Goal: Information Seeking & Learning: Learn about a topic

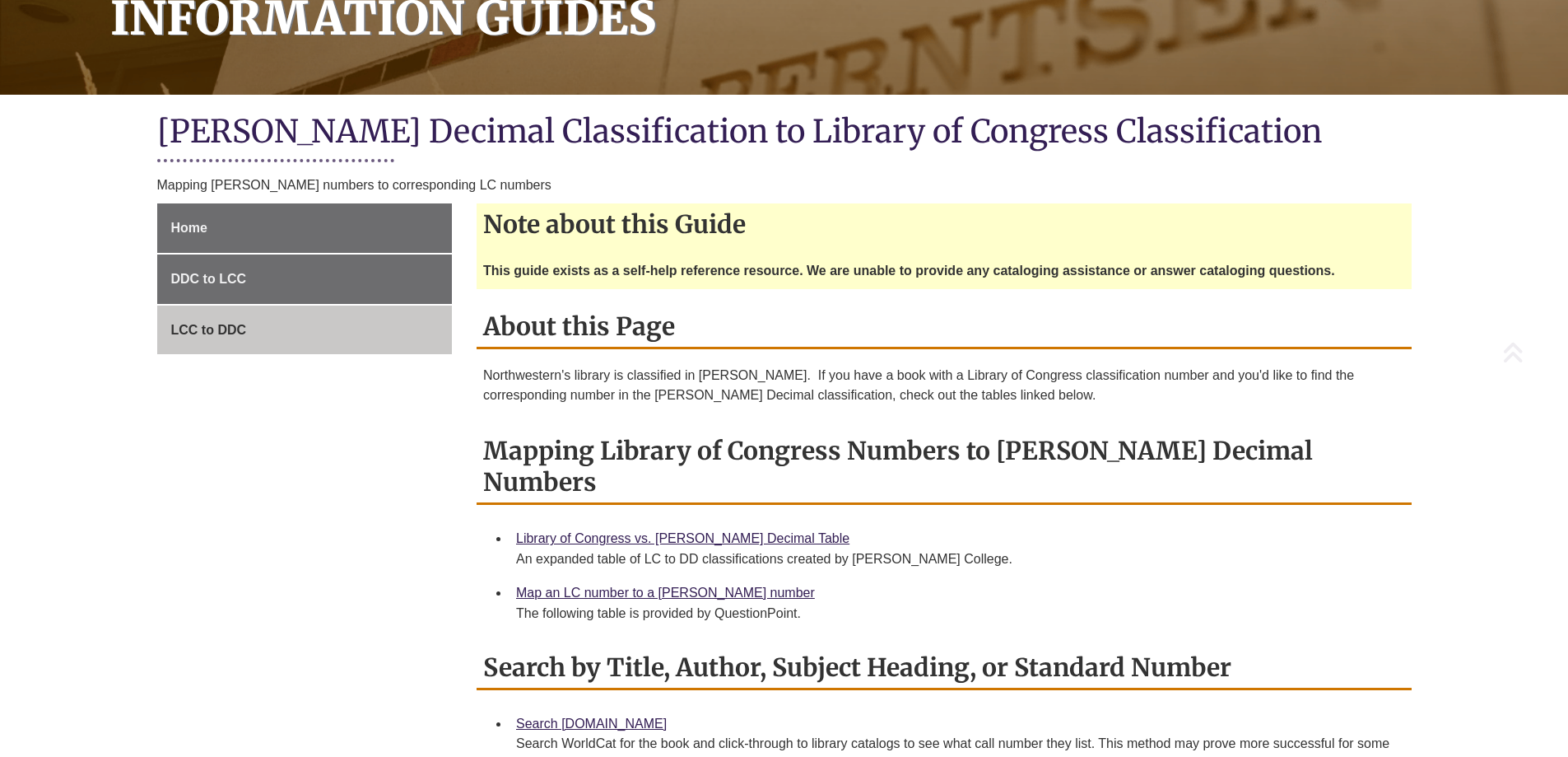
scroll to position [329, 0]
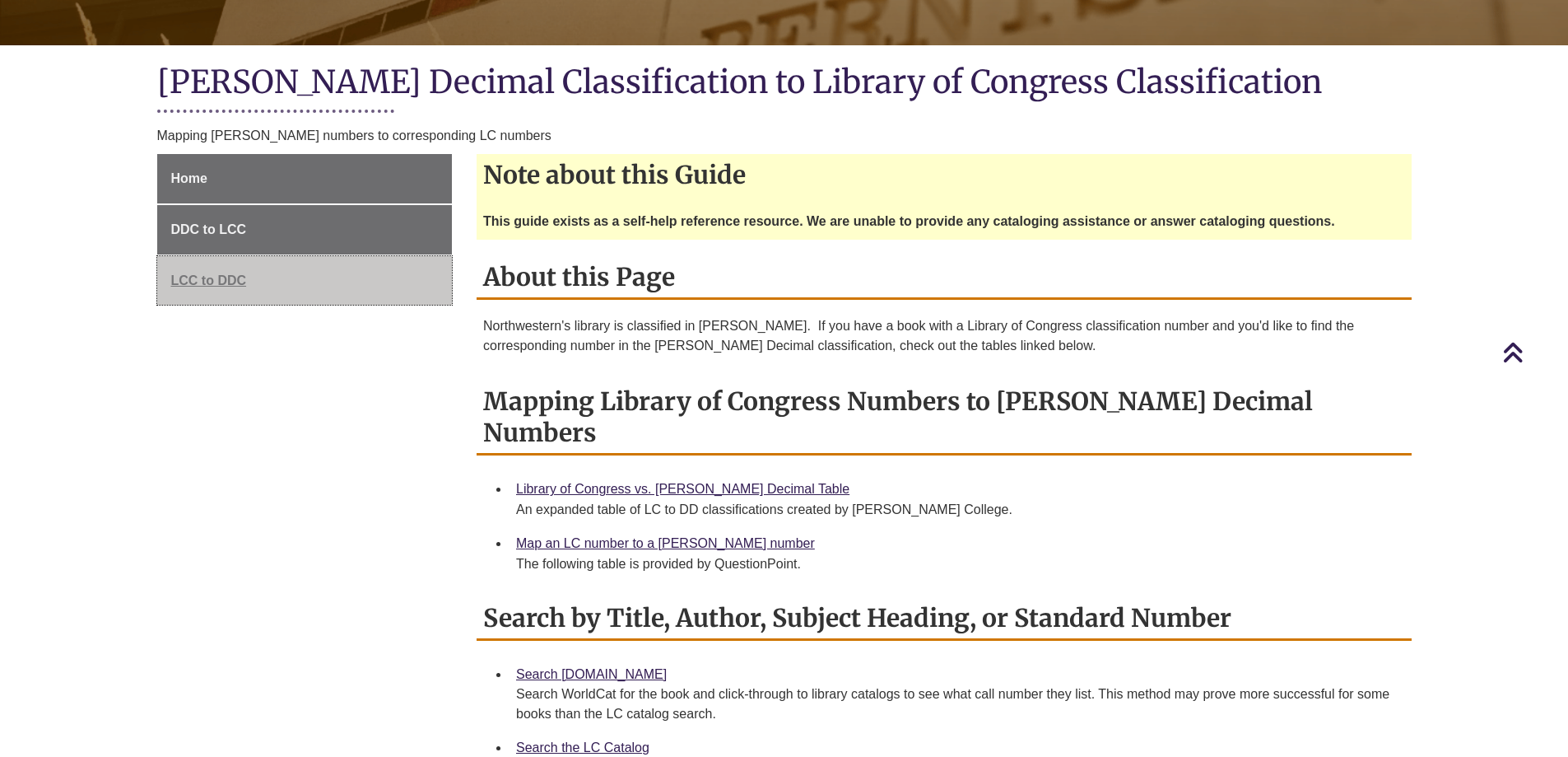
drag, startPoint x: 191, startPoint y: 274, endPoint x: 378, endPoint y: 267, distance: 187.1
click at [192, 274] on span "LCC to DDC" at bounding box center [209, 281] width 76 height 14
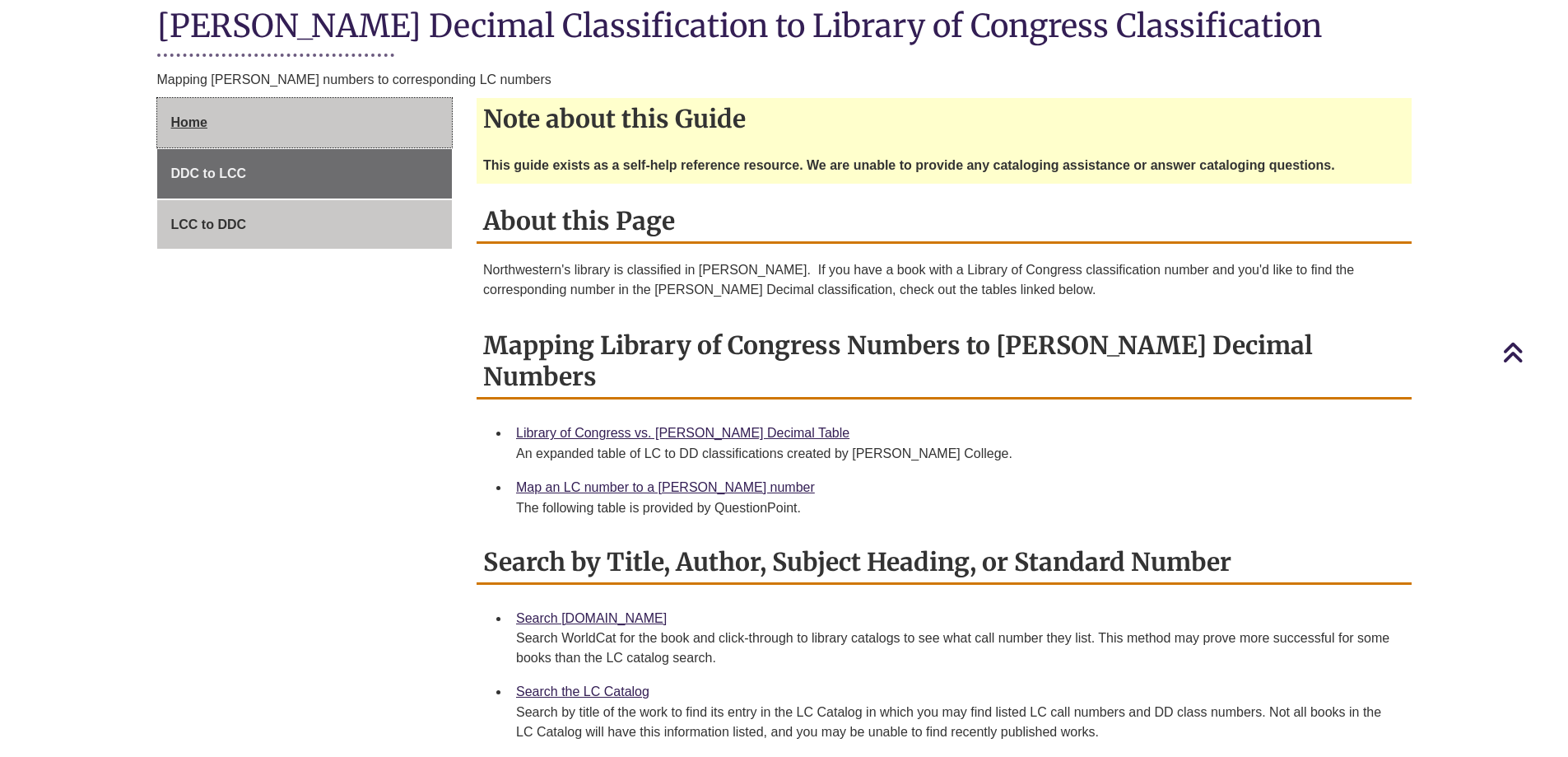
scroll to position [235, 0]
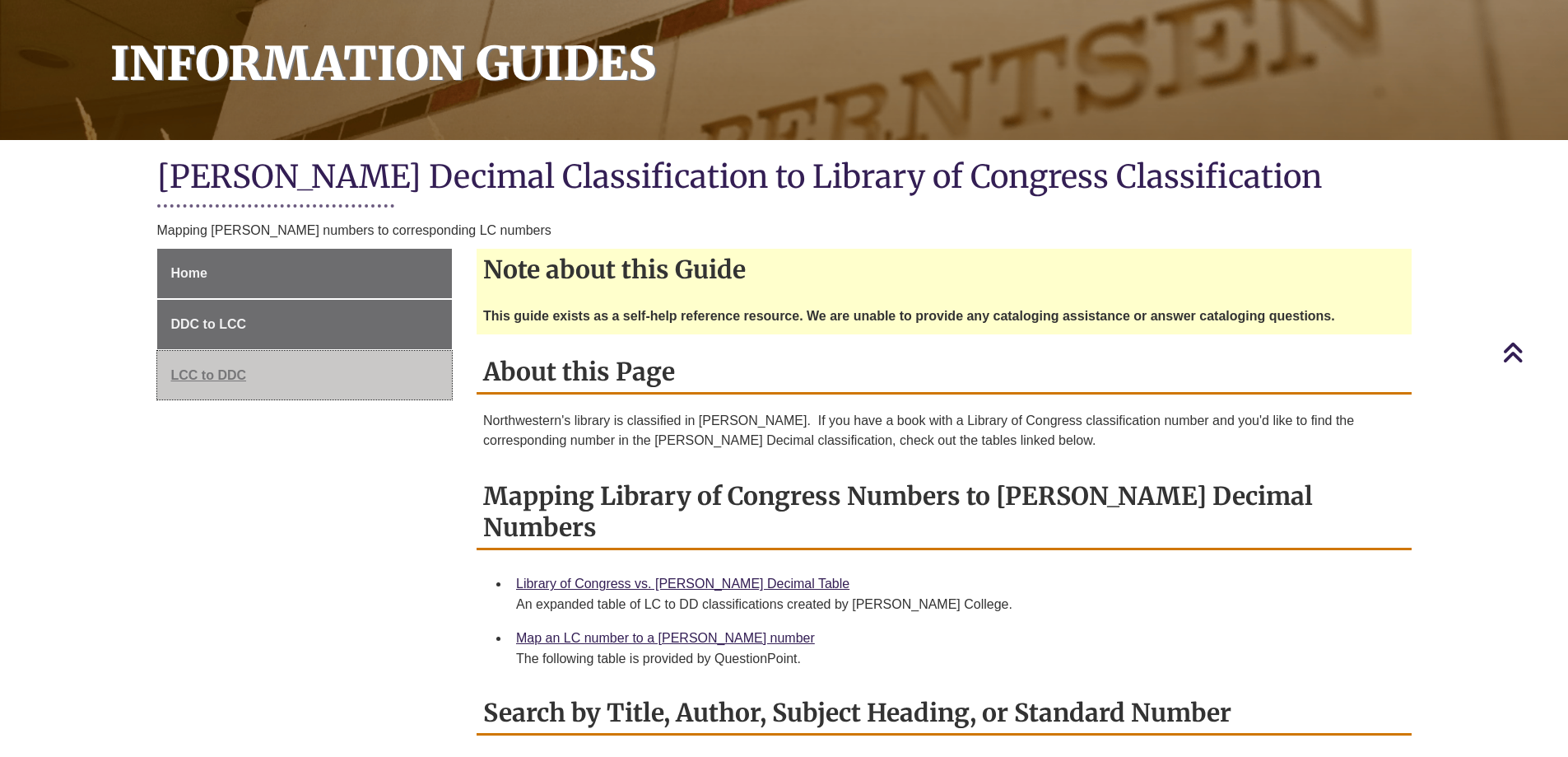
click at [197, 372] on span "LCC to DDC" at bounding box center [209, 375] width 76 height 14
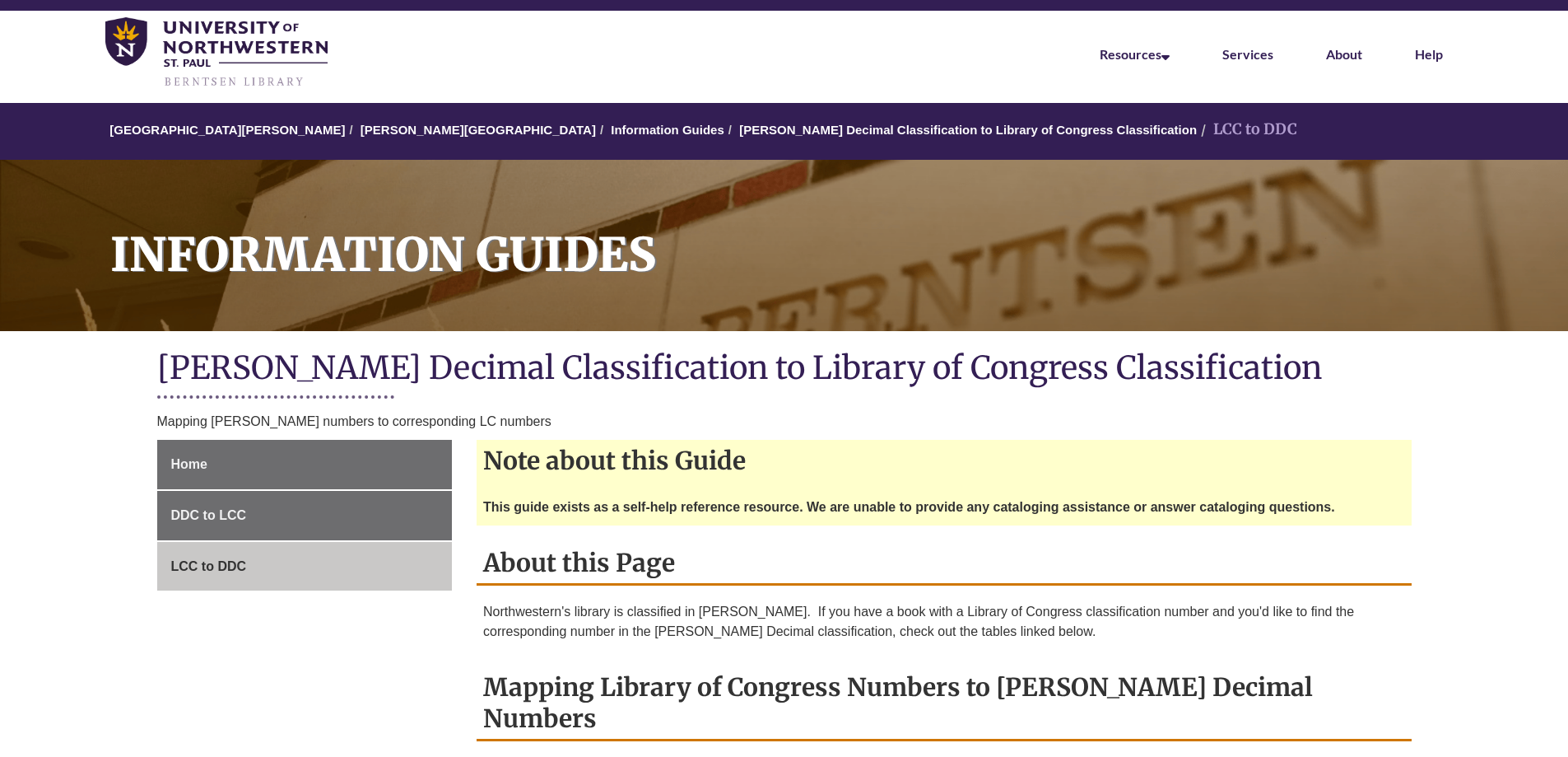
scroll to position [329, 0]
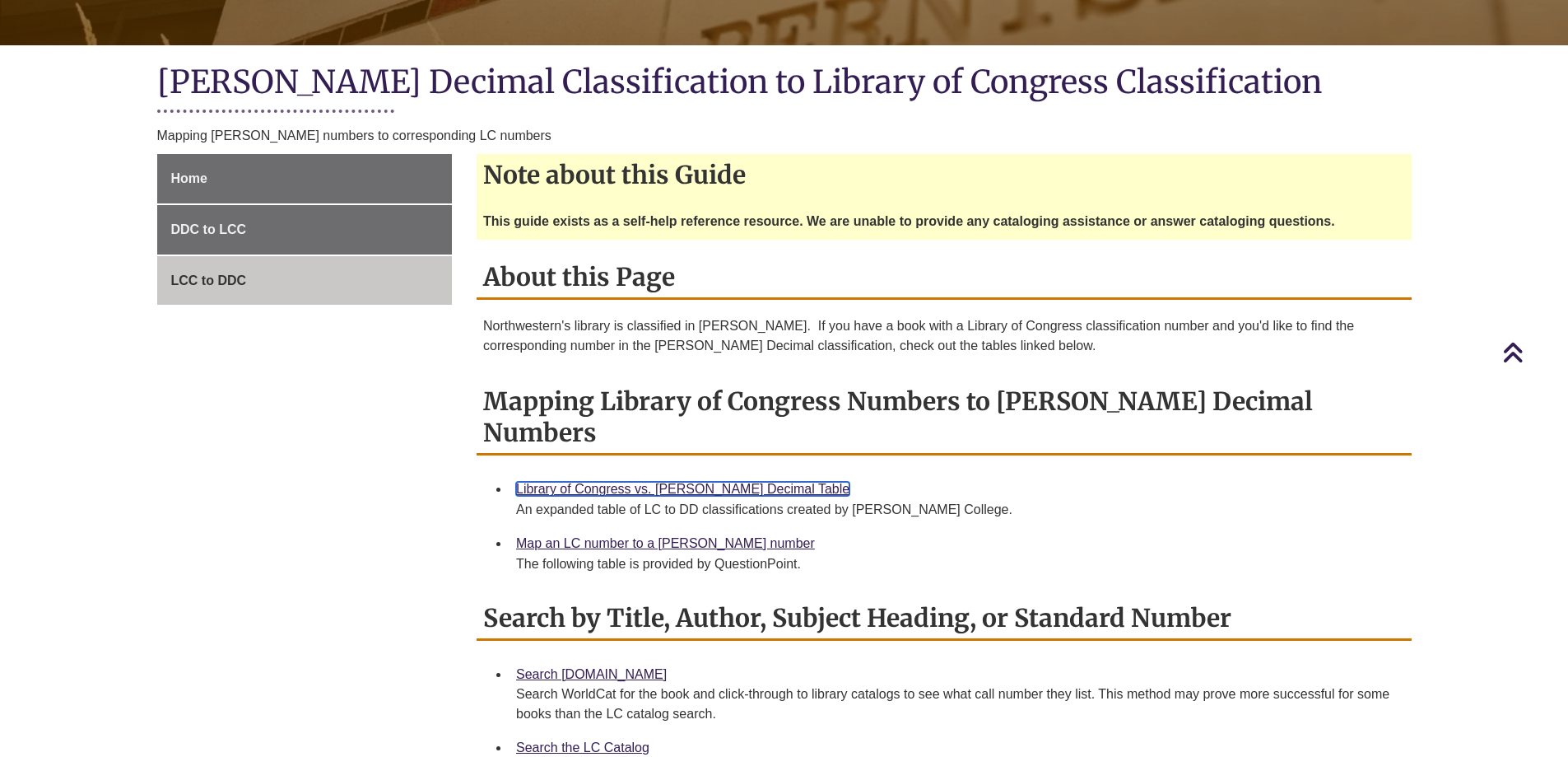
click at [616, 482] on link "Library of Congress vs. [PERSON_NAME] Decimal Table" at bounding box center [683, 489] width 333 height 14
